Goal: Navigation & Orientation: Find specific page/section

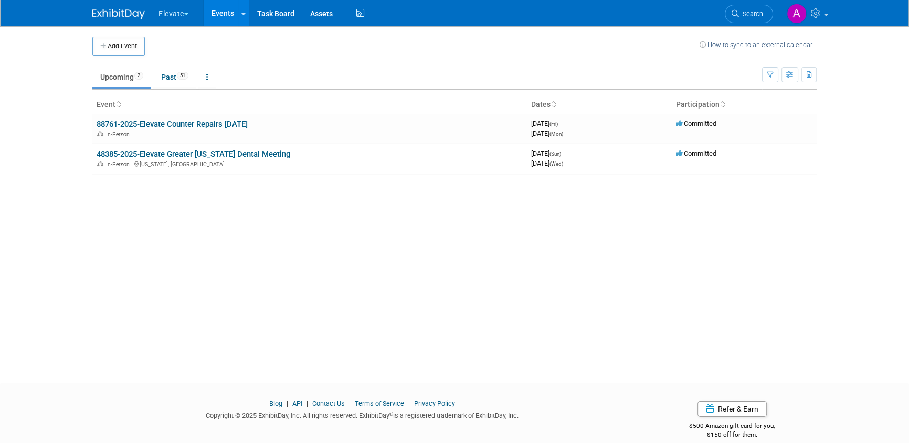
click at [180, 13] on button "Elevate" at bounding box center [179, 11] width 44 height 23
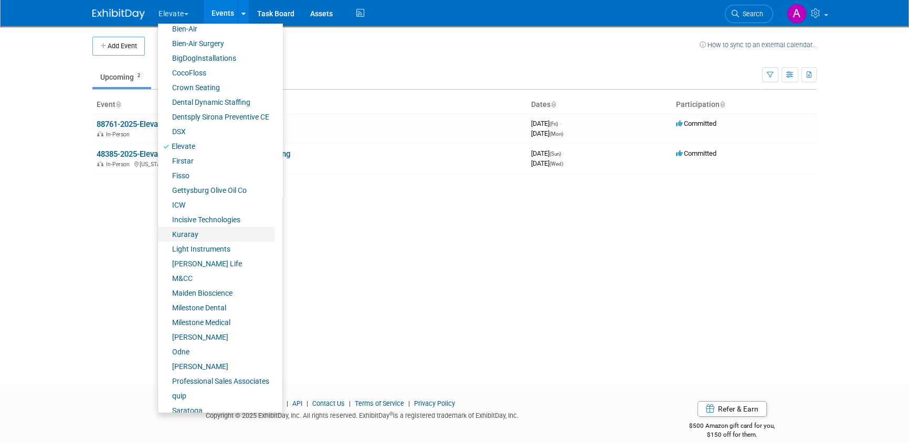
scroll to position [95, 0]
click at [191, 381] on link "Professional Sales Associates" at bounding box center [216, 380] width 116 height 15
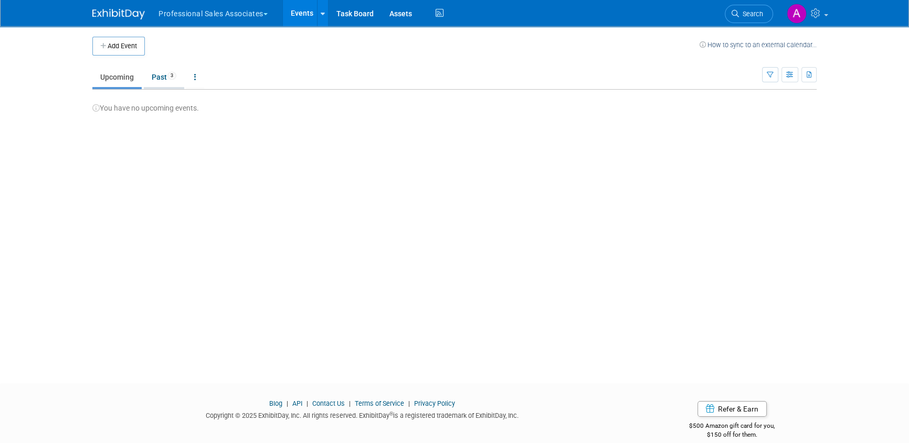
click at [152, 75] on link "Past 3" at bounding box center [164, 77] width 40 height 20
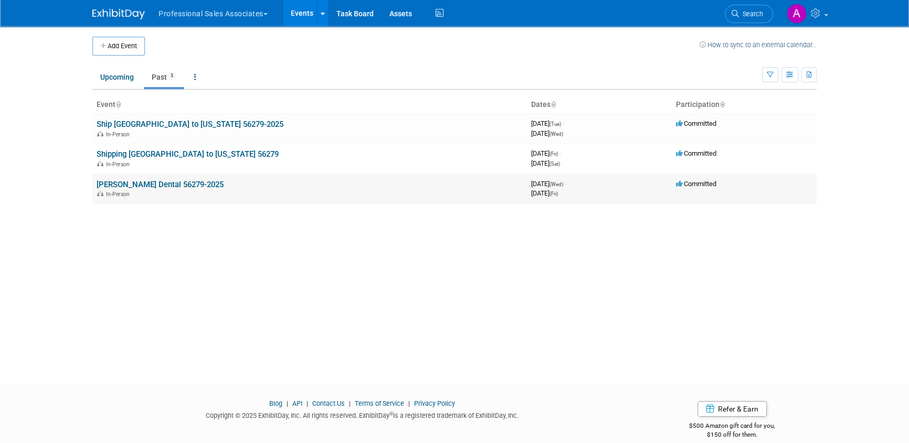
click at [155, 184] on link "[PERSON_NAME] Dental 56279-2025" at bounding box center [160, 184] width 127 height 9
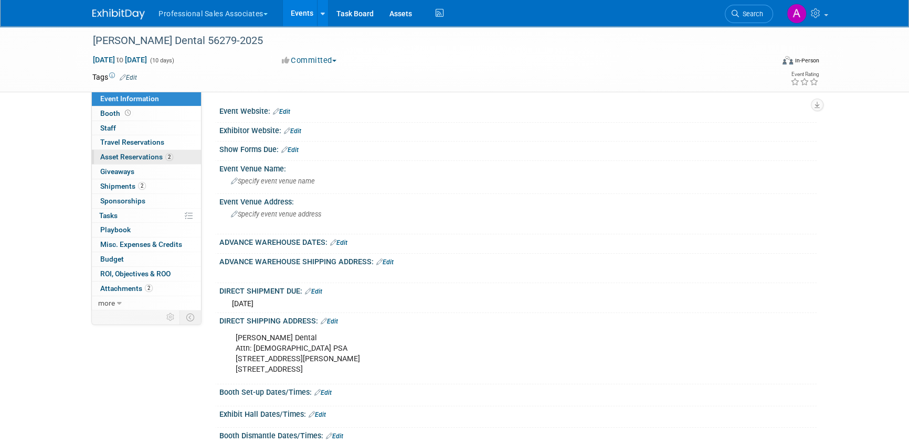
click at [131, 157] on span "Asset Reservations 2" at bounding box center [136, 157] width 73 height 8
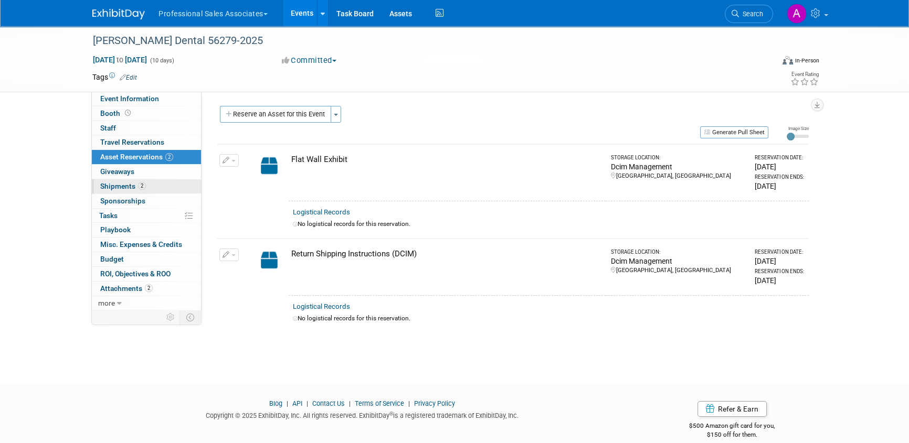
click at [116, 189] on span "Shipments 2" at bounding box center [123, 186] width 46 height 8
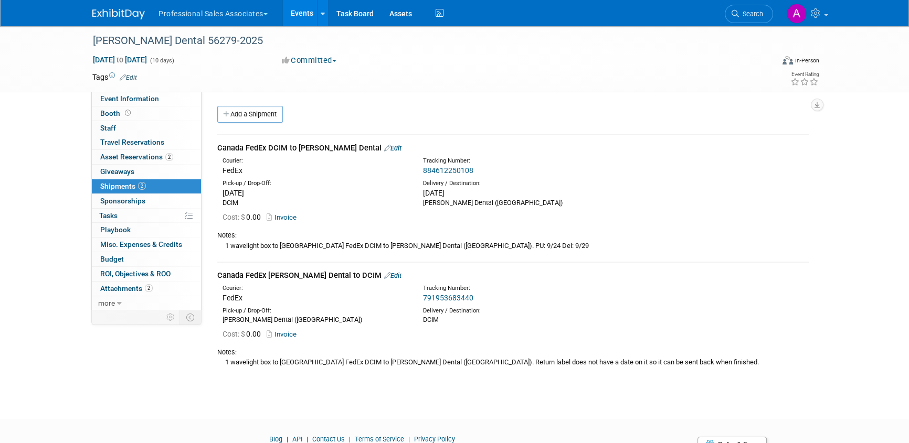
click at [449, 168] on link "884612250108" at bounding box center [448, 170] width 50 height 8
click at [463, 298] on link "791953683440" at bounding box center [448, 298] width 50 height 8
